Goal: Check status: Check status

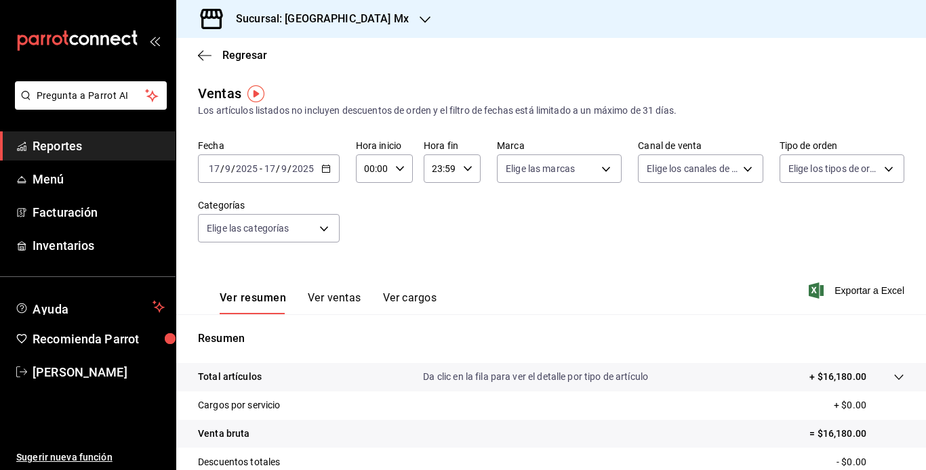
click at [80, 135] on link "Reportes" at bounding box center [87, 145] width 175 height 29
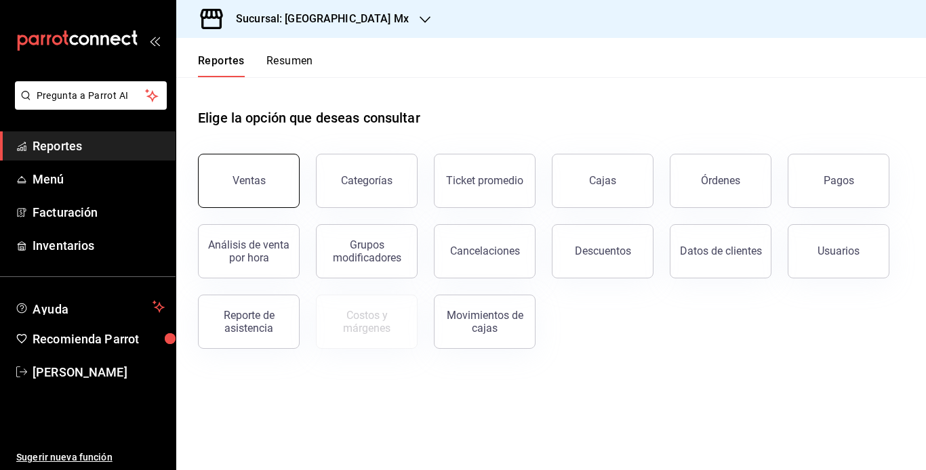
click at [217, 158] on button "Ventas" at bounding box center [249, 181] width 102 height 54
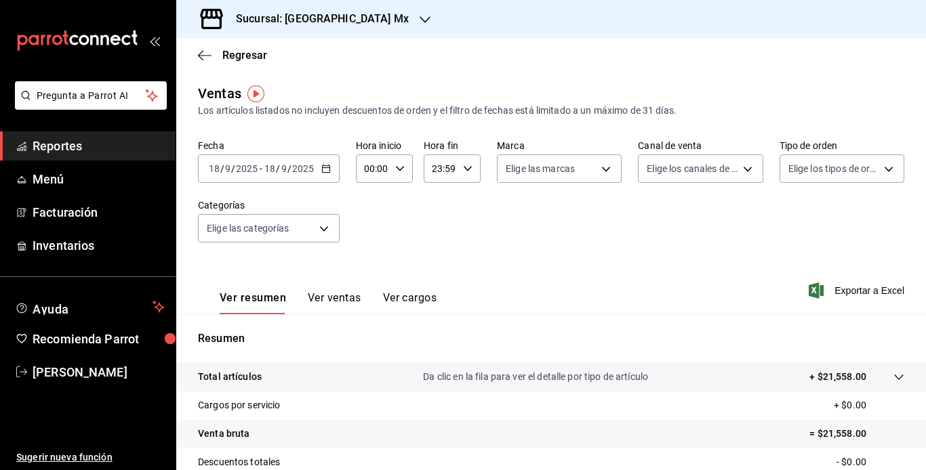
click at [268, 171] on input "18" at bounding box center [270, 168] width 12 height 11
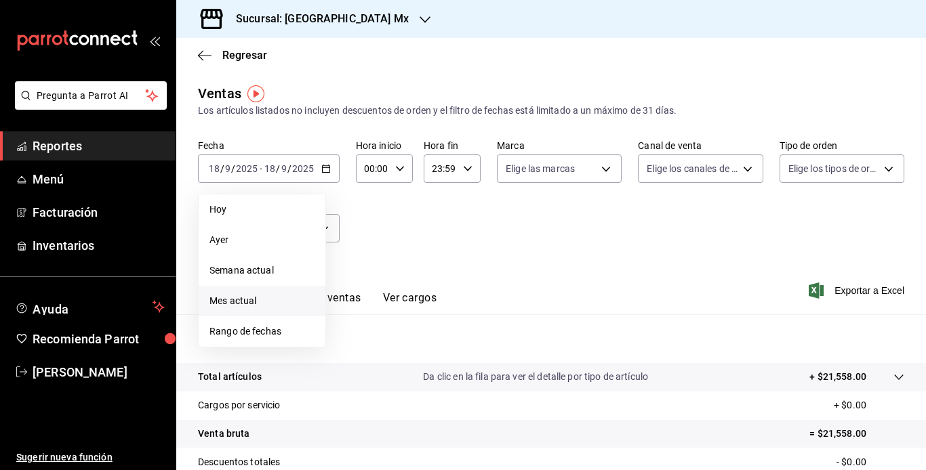
click at [276, 303] on span "Mes actual" at bounding box center [261, 301] width 105 height 14
